Goal: Navigation & Orientation: Find specific page/section

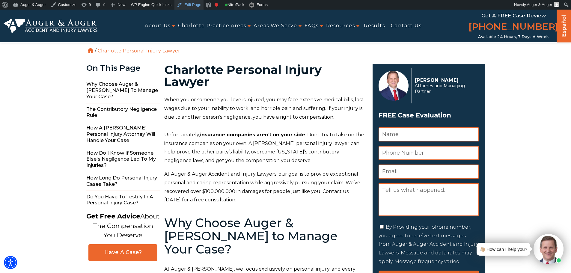
click at [189, 3] on link "Edit Page" at bounding box center [188, 5] width 29 height 10
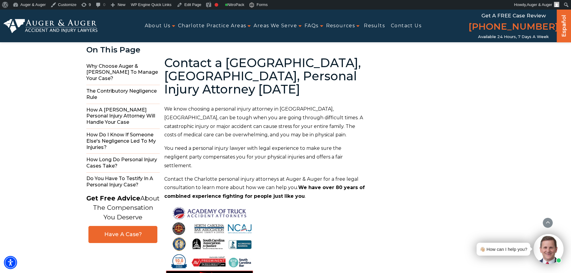
scroll to position [3963, 0]
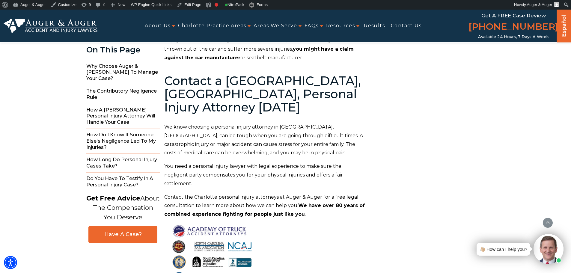
scroll to position [3927, 0]
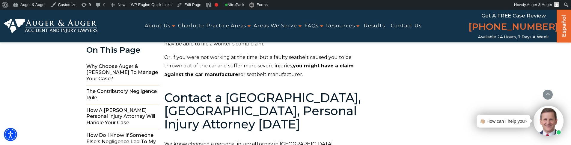
scroll to position [3927, 0]
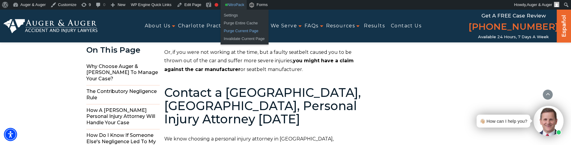
click at [240, 31] on link "Purge Current Page" at bounding box center [245, 31] width 48 height 8
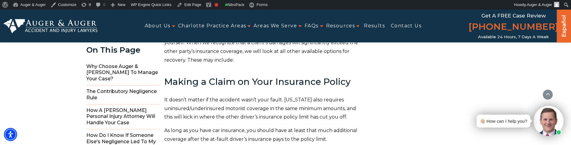
scroll to position [3687, 0]
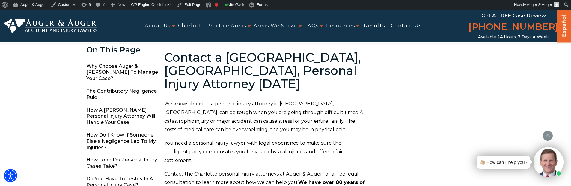
scroll to position [3957, 0]
